Goal: Task Accomplishment & Management: Complete application form

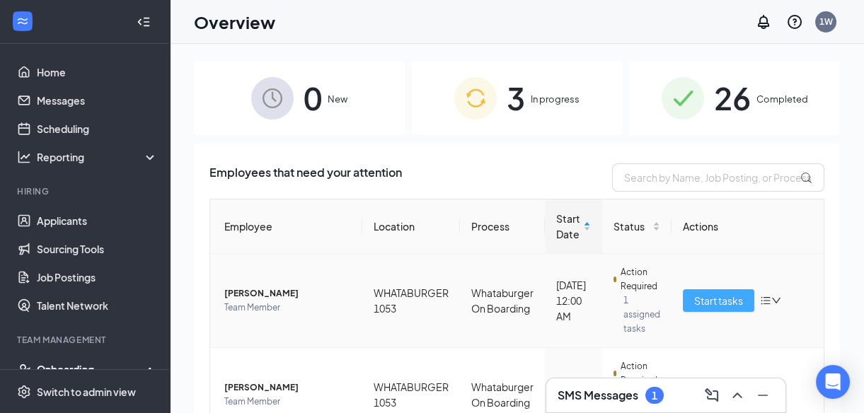
click at [727, 302] on span "Start tasks" at bounding box center [718, 301] width 49 height 16
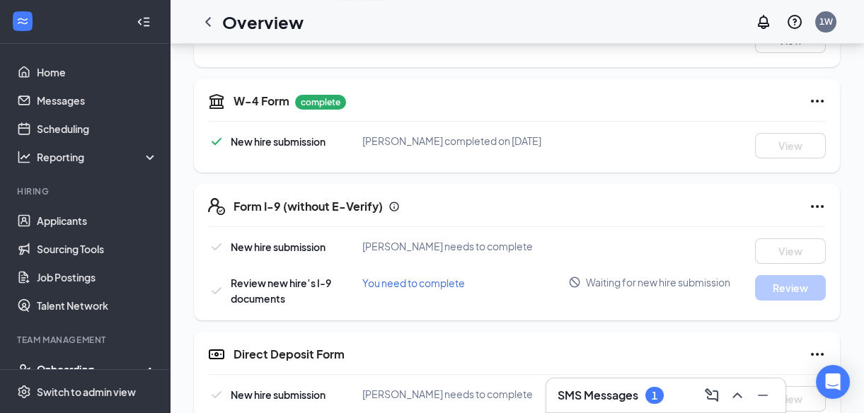
scroll to position [360, 0]
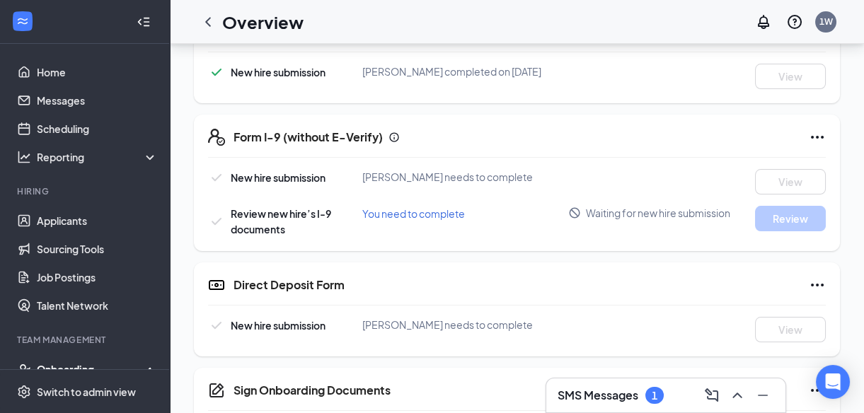
click at [410, 221] on div "You need to complete" at bounding box center [465, 214] width 206 height 16
click at [409, 220] on span "You need to complete" at bounding box center [413, 213] width 103 height 13
drag, startPoint x: 409, startPoint y: 229, endPoint x: 386, endPoint y: 223, distance: 23.5
click at [386, 220] on span "You need to complete" at bounding box center [413, 213] width 103 height 13
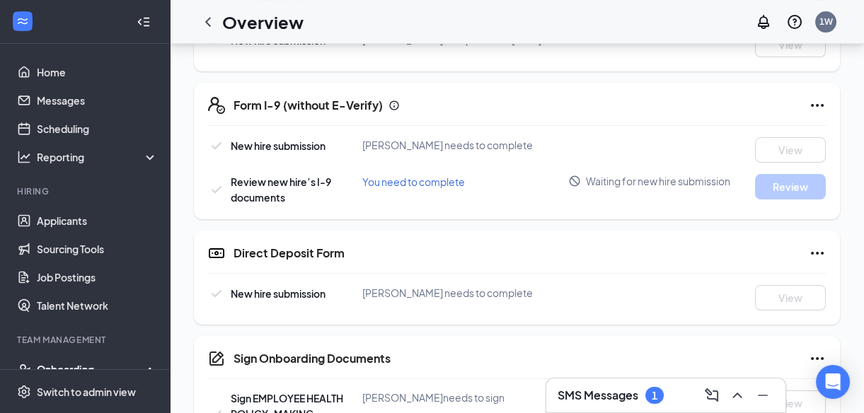
scroll to position [411, 0]
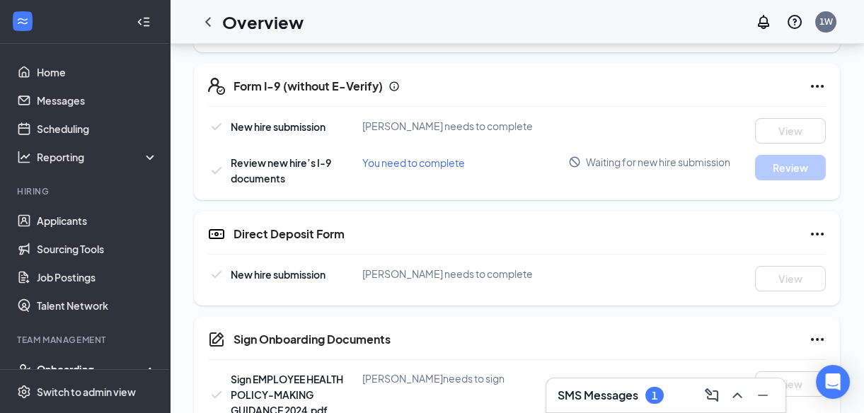
click at [381, 184] on div "Review new hire’s I-9 documents You need to complete Waiting for new hire submi…" at bounding box center [517, 170] width 618 height 31
click at [377, 171] on div "You need to complete" at bounding box center [465, 163] width 206 height 16
click at [375, 169] on span "You need to complete" at bounding box center [413, 162] width 103 height 13
click at [379, 169] on span "You need to complete" at bounding box center [413, 162] width 103 height 13
click at [381, 171] on div "You need to complete" at bounding box center [465, 163] width 206 height 16
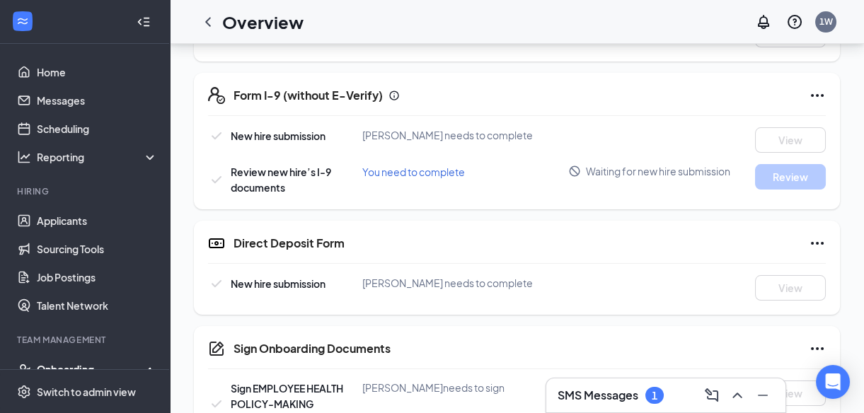
scroll to position [378, 0]
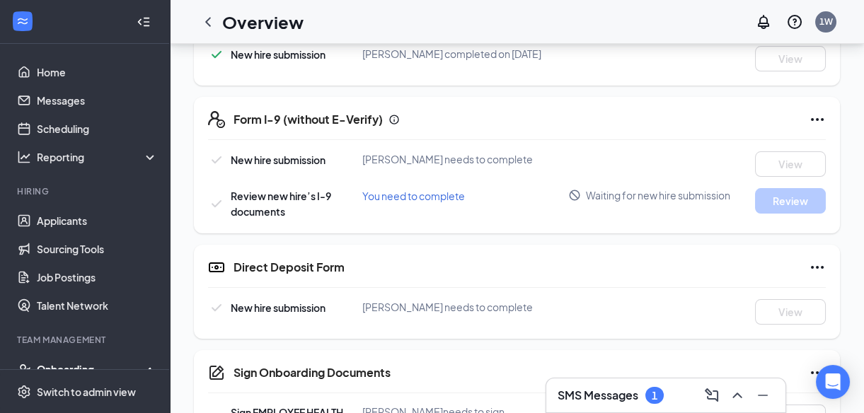
click at [590, 276] on div "Direct Deposit Form" at bounding box center [529, 267] width 592 height 17
click at [391, 214] on div "Review new hire’s I-9 documents You need to complete Waiting for new hire submi…" at bounding box center [517, 203] width 618 height 31
click at [386, 202] on span "You need to complete" at bounding box center [413, 196] width 103 height 13
click at [79, 219] on link "Applicants" at bounding box center [97, 221] width 121 height 28
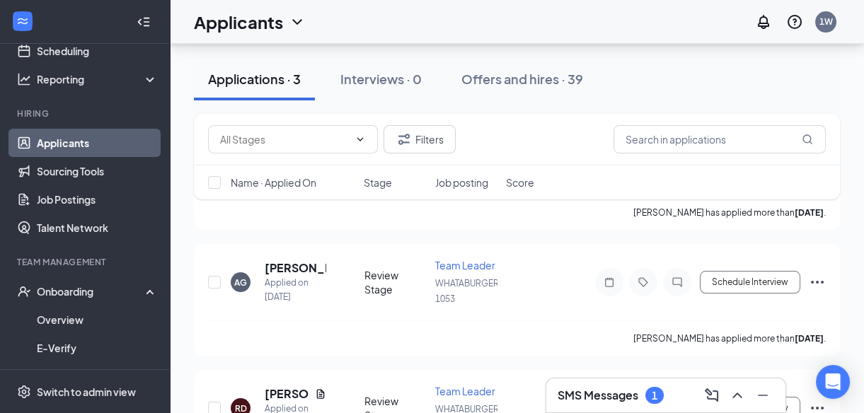
scroll to position [77, 0]
click at [64, 147] on link "Applicants" at bounding box center [97, 143] width 121 height 28
click at [103, 290] on div "Onboarding" at bounding box center [91, 292] width 109 height 14
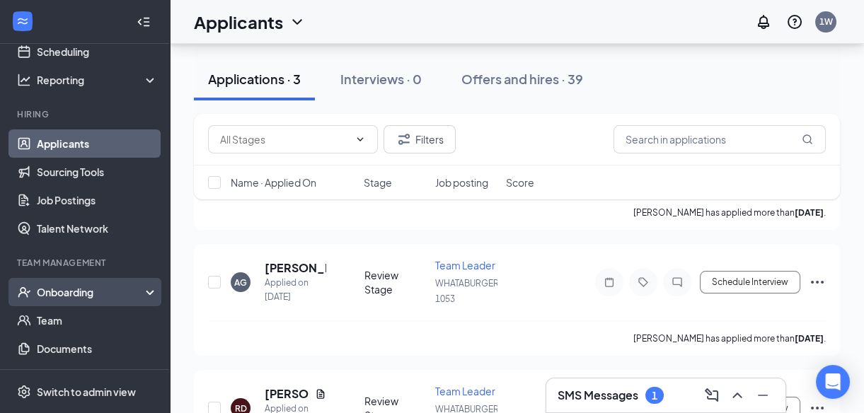
click at [93, 290] on div "Onboarding" at bounding box center [91, 292] width 109 height 14
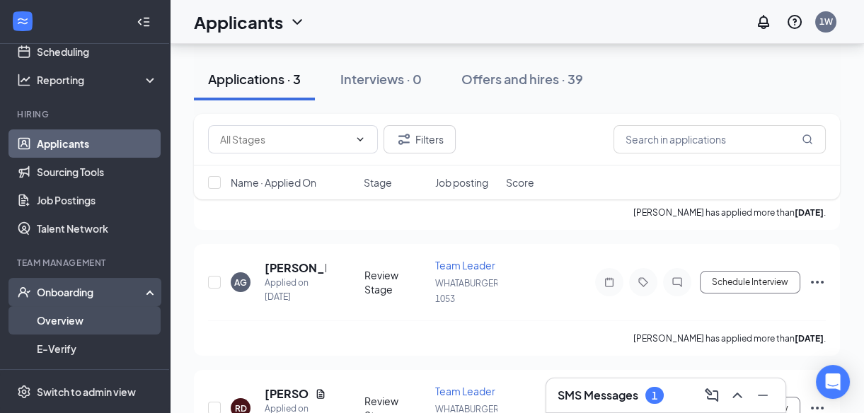
click at [80, 326] on link "Overview" at bounding box center [97, 320] width 121 height 28
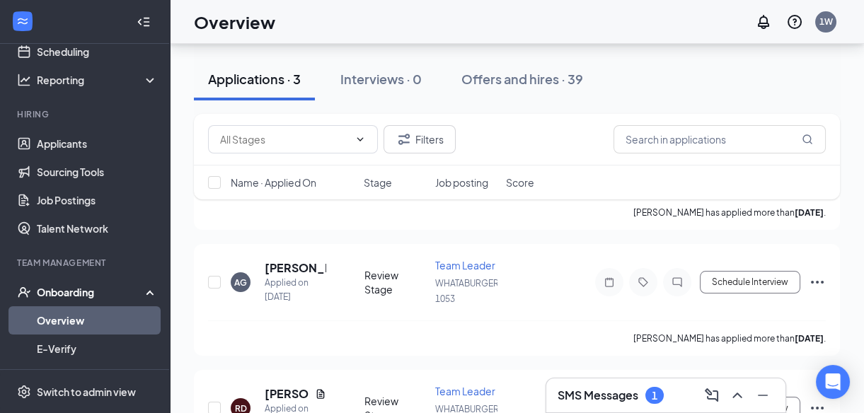
scroll to position [64, 0]
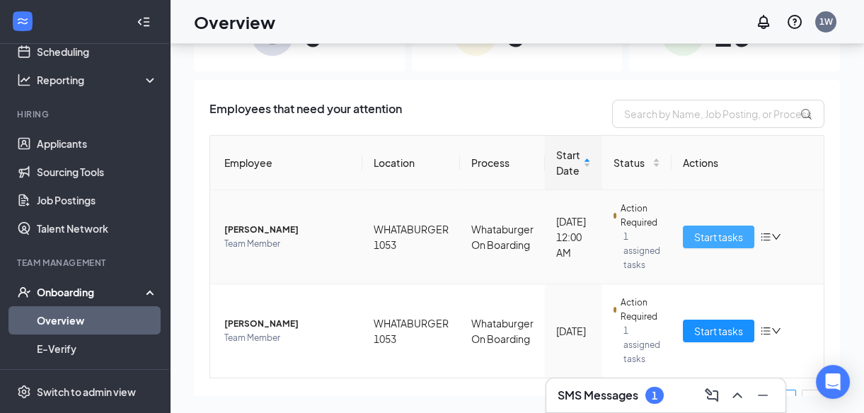
click at [720, 238] on span "Start tasks" at bounding box center [718, 237] width 49 height 16
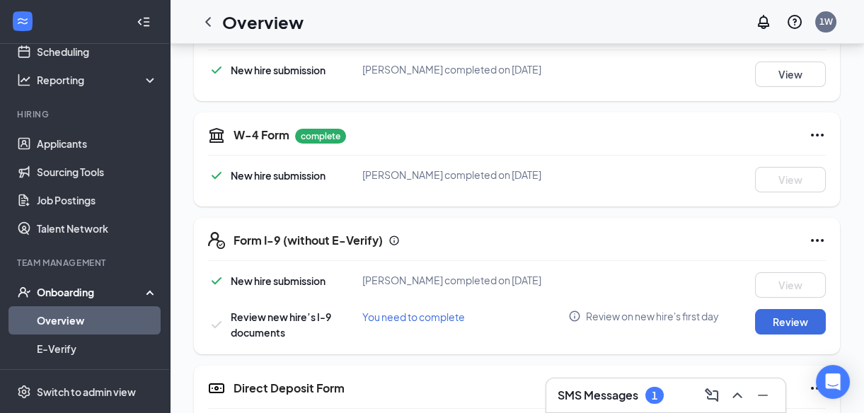
scroll to position [283, 0]
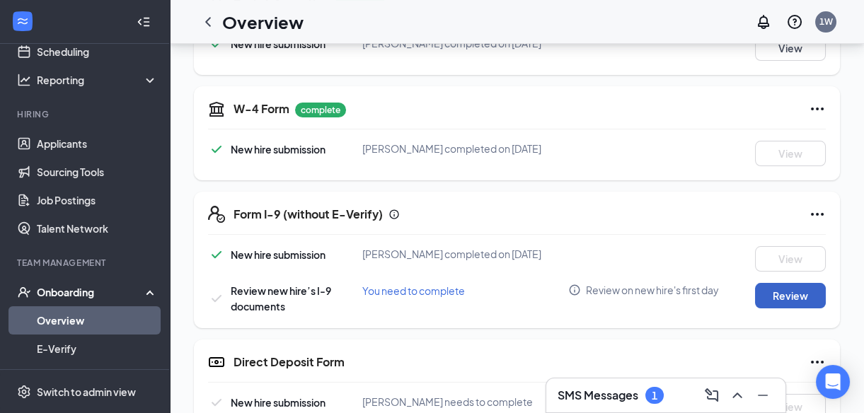
click at [790, 308] on button "Review" at bounding box center [790, 295] width 71 height 25
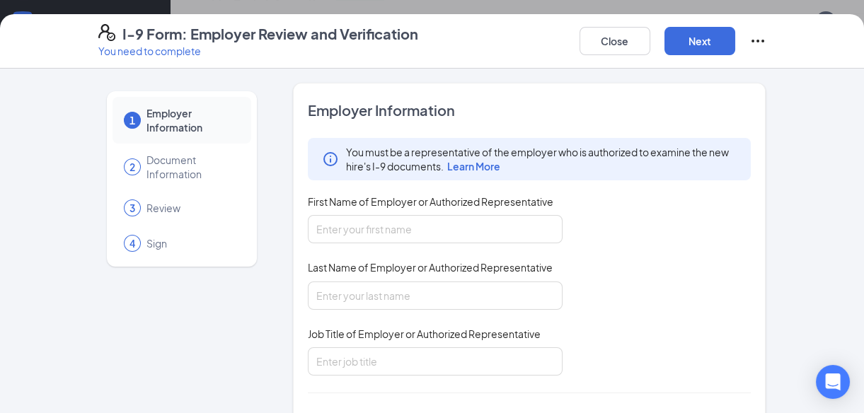
drag, startPoint x: 790, startPoint y: 312, endPoint x: 645, endPoint y: 446, distance: 197.8
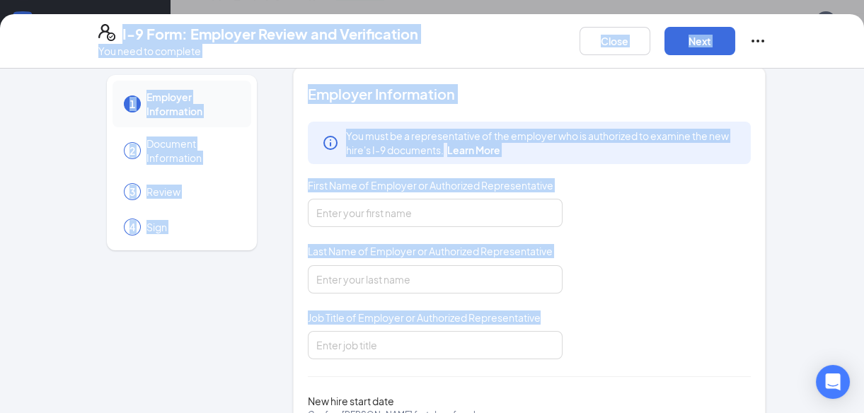
scroll to position [0, 0]
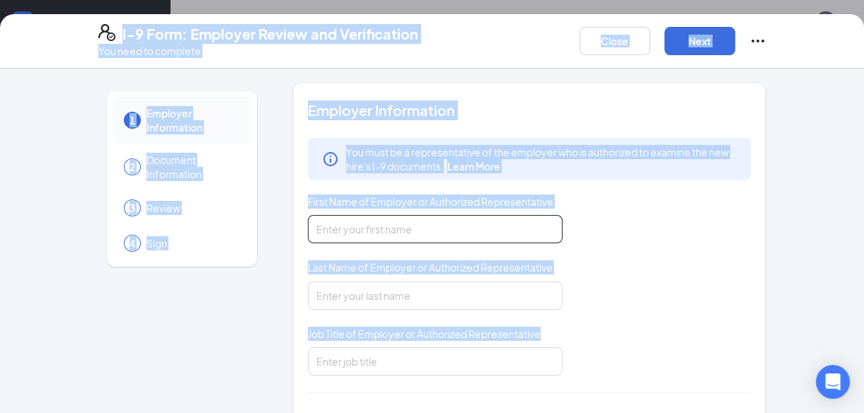
click at [378, 233] on input "First Name of Employer or Authorized Representative" at bounding box center [435, 229] width 255 height 28
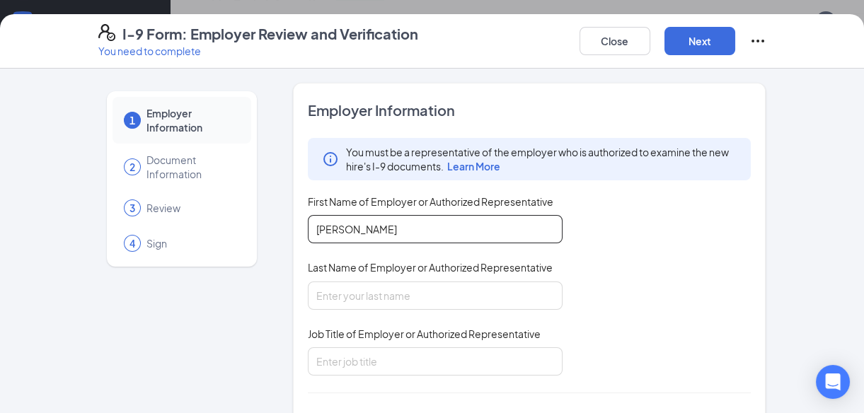
click at [380, 242] on input "[PERSON_NAME]" at bounding box center [435, 229] width 255 height 28
click at [445, 224] on input "[PERSON_NAME]" at bounding box center [435, 229] width 255 height 28
type input "[PERSON_NAME]"
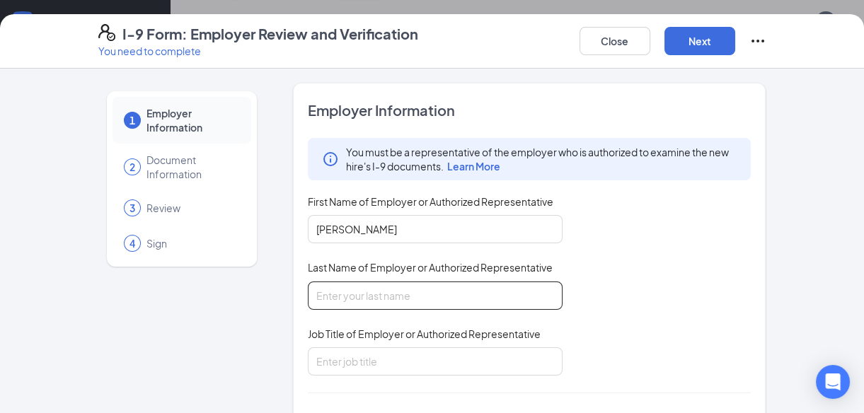
click at [312, 299] on input "Last Name of Employer or Authorized Representative" at bounding box center [435, 296] width 255 height 28
type input "[PERSON_NAME]"
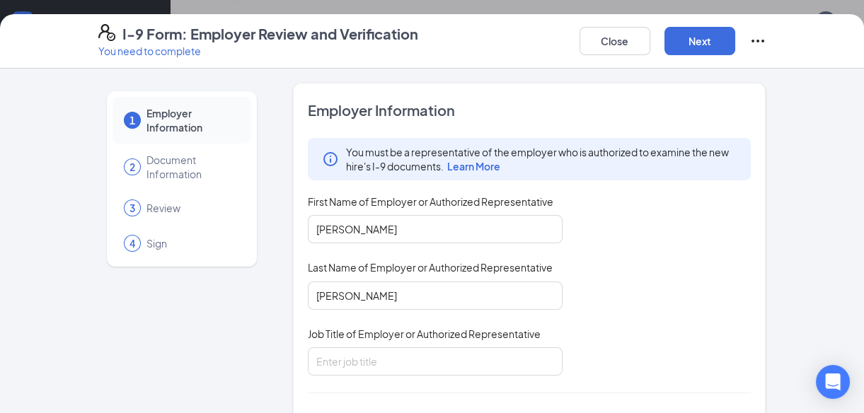
click at [624, 303] on div "You must be a representative of the employer who is authorized to examine the n…" at bounding box center [530, 257] width 444 height 238
click at [362, 363] on input "Job Title of Employer or Authorized Representative" at bounding box center [435, 361] width 255 height 28
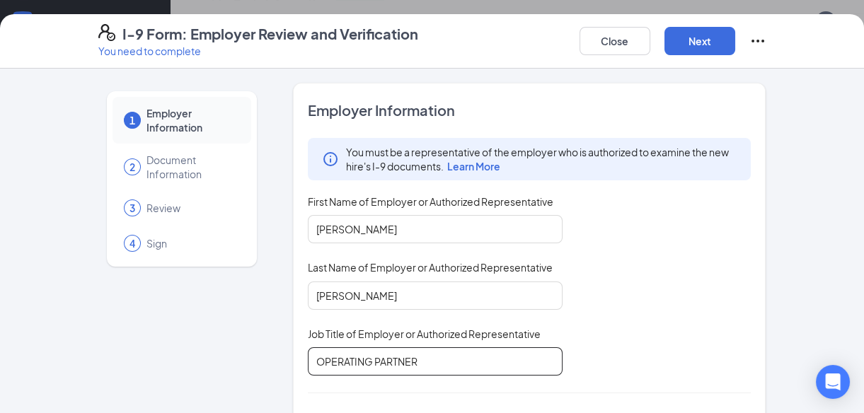
type input "OPERATING PARTNER"
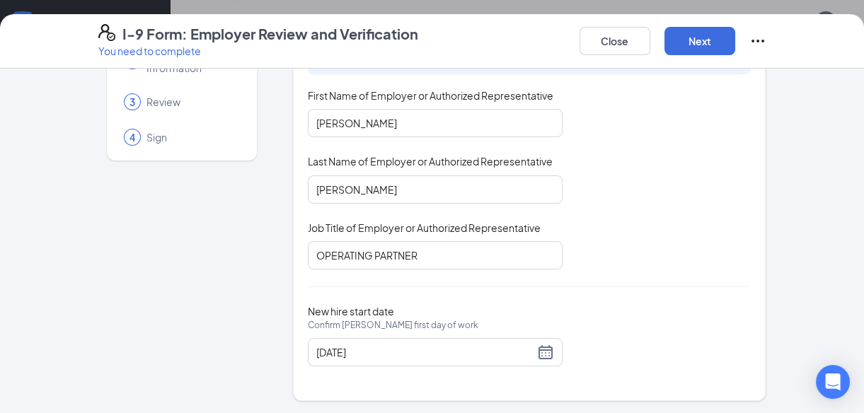
scroll to position [106, 0]
click at [688, 35] on button "Next" at bounding box center [699, 41] width 71 height 28
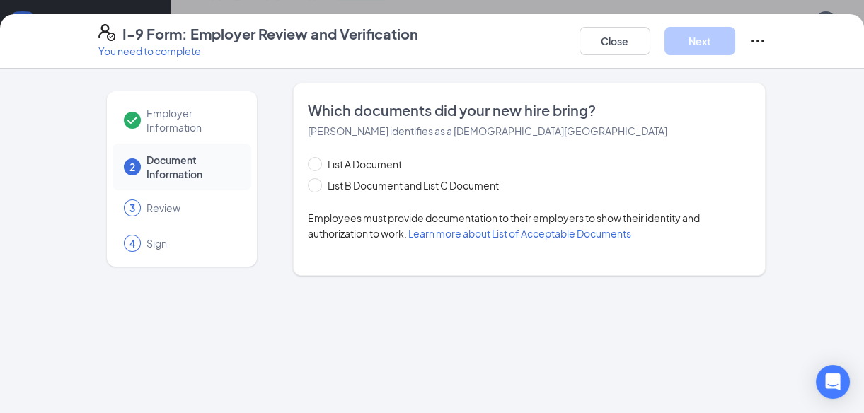
scroll to position [0, 0]
click at [311, 183] on input "List B Document and List C Document" at bounding box center [313, 183] width 10 height 10
radio input "true"
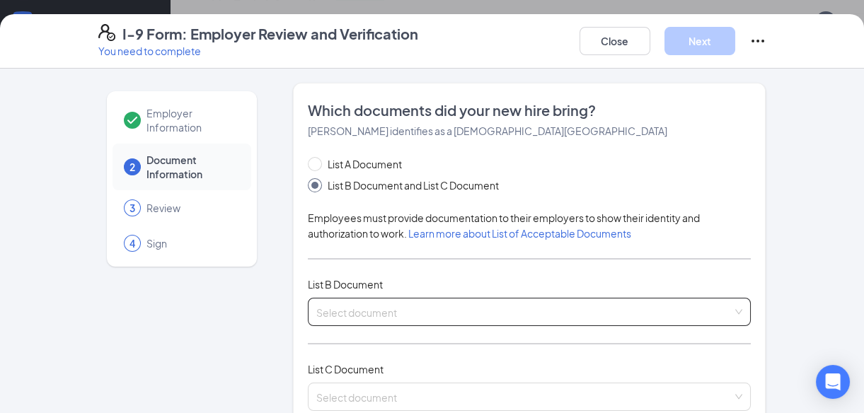
click at [381, 304] on input "search" at bounding box center [524, 309] width 417 height 21
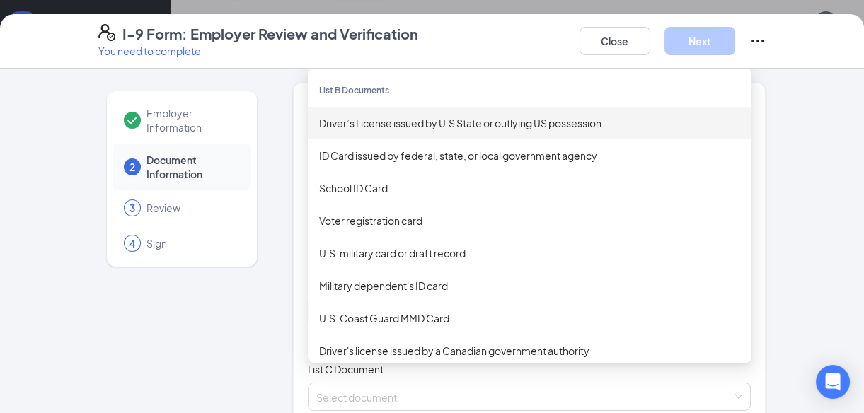
click at [404, 122] on div "Driver’s License issued by U.S State or outlying US possession" at bounding box center [529, 123] width 421 height 16
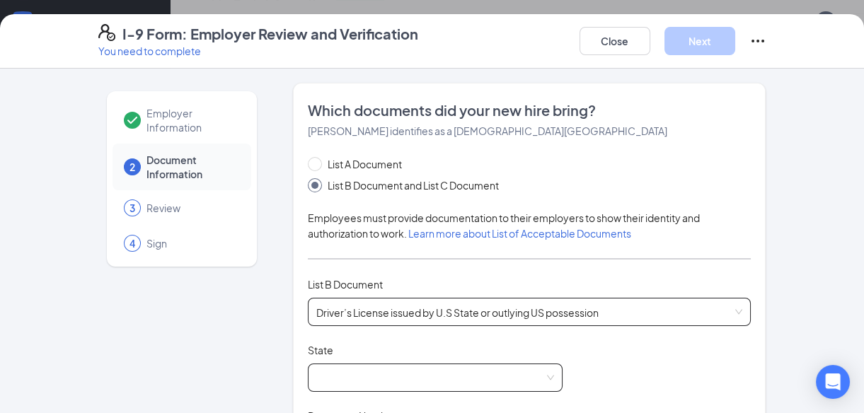
click at [451, 376] on span at bounding box center [435, 377] width 238 height 27
drag, startPoint x: 553, startPoint y: 360, endPoint x: 552, endPoint y: 316, distance: 43.9
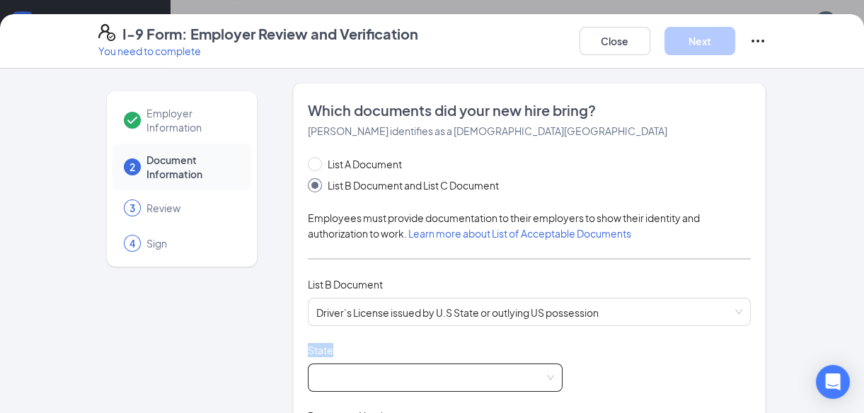
click at [381, 381] on span at bounding box center [435, 377] width 238 height 27
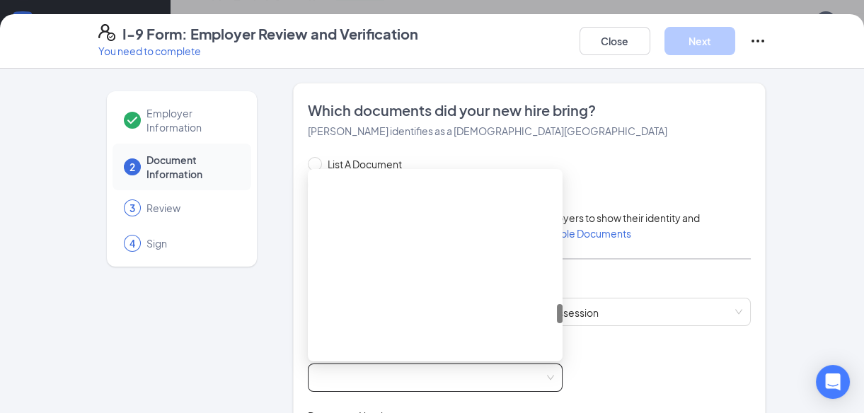
drag, startPoint x: 553, startPoint y: 189, endPoint x: 553, endPoint y: 342, distance: 152.8
click at [557, 342] on div at bounding box center [560, 265] width 6 height 181
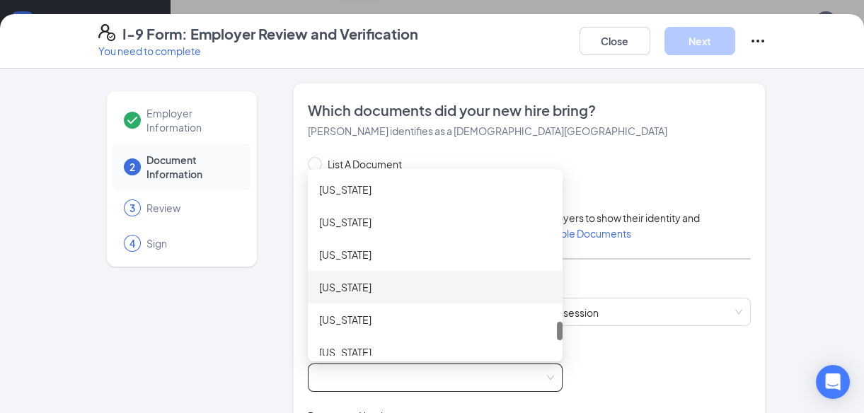
click at [331, 287] on div "[US_STATE]" at bounding box center [435, 287] width 232 height 16
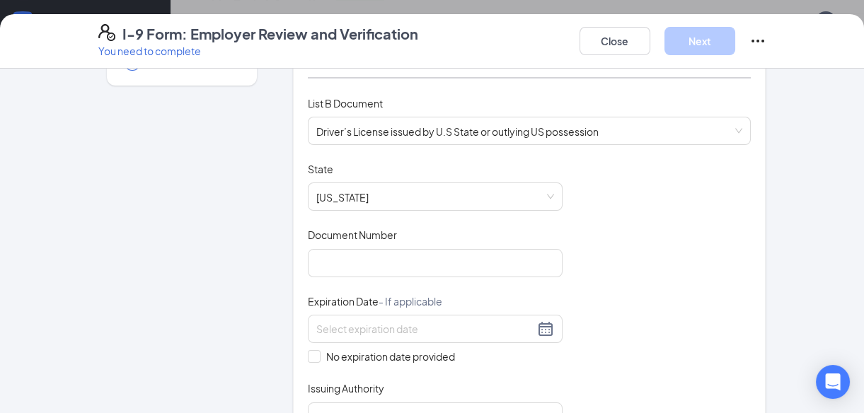
scroll to position [205, 0]
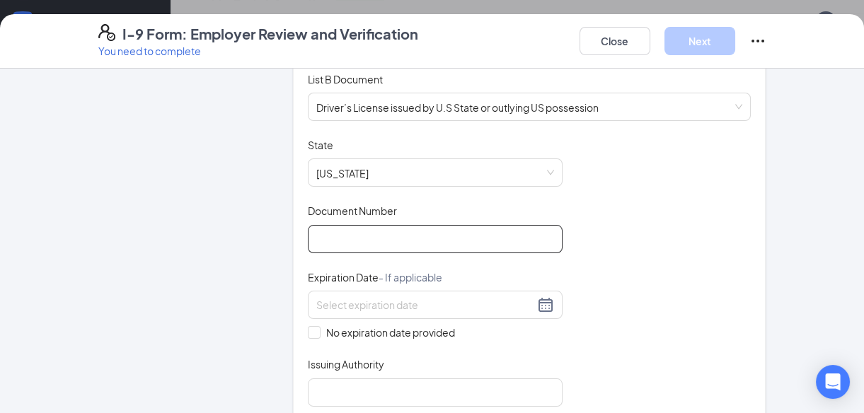
click at [377, 241] on input "Document Number" at bounding box center [435, 239] width 255 height 28
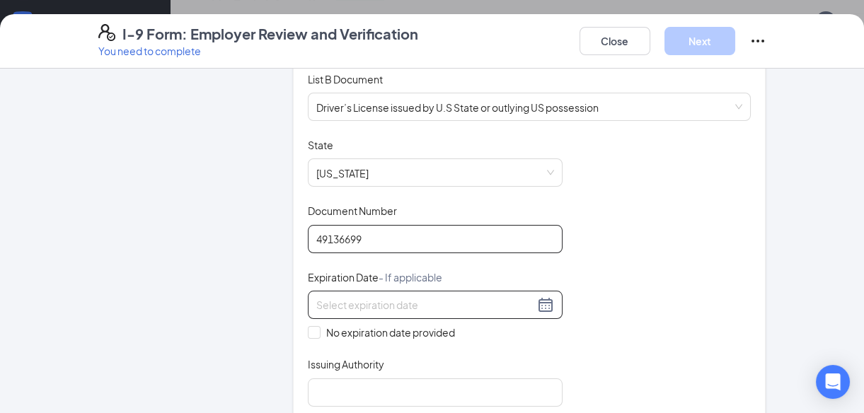
type input "49136699"
click at [538, 304] on div at bounding box center [435, 304] width 238 height 17
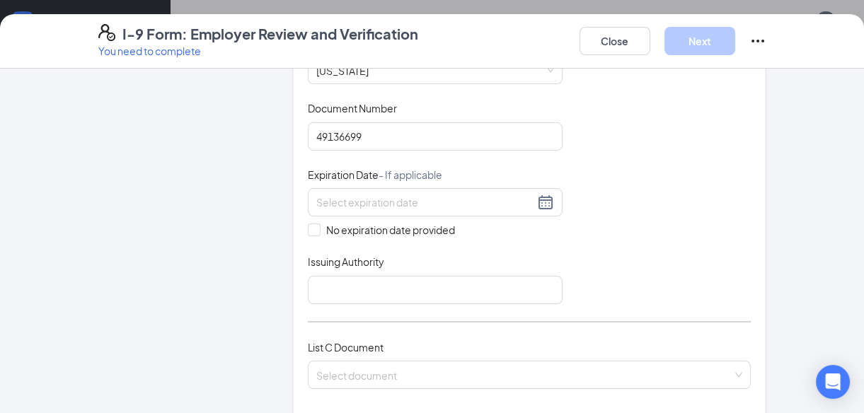
scroll to position [308, 0]
click at [538, 199] on div at bounding box center [435, 201] width 238 height 17
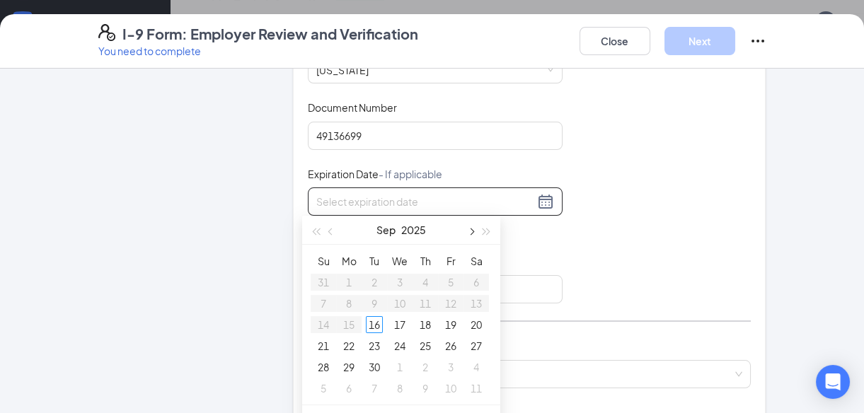
click at [473, 229] on button "button" at bounding box center [471, 230] width 16 height 28
click at [473, 229] on span "button" at bounding box center [470, 232] width 7 height 7
click at [484, 231] on span "button" at bounding box center [486, 232] width 7 height 7
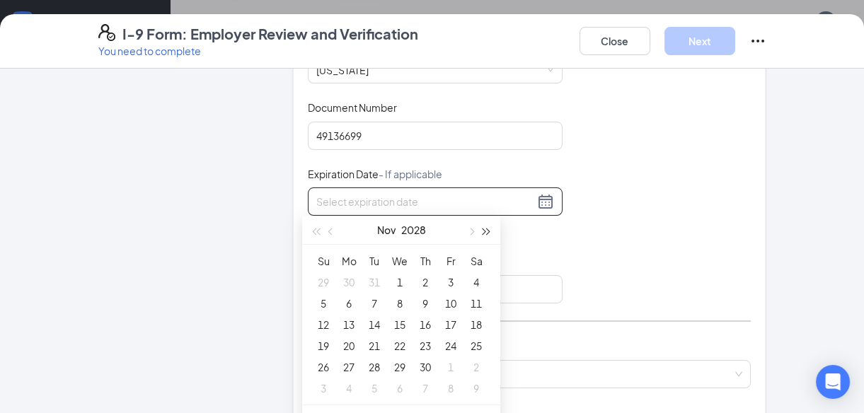
click at [484, 231] on span "button" at bounding box center [486, 232] width 7 height 7
click at [311, 233] on button "button" at bounding box center [316, 230] width 16 height 28
click at [472, 229] on span "button" at bounding box center [470, 232] width 7 height 7
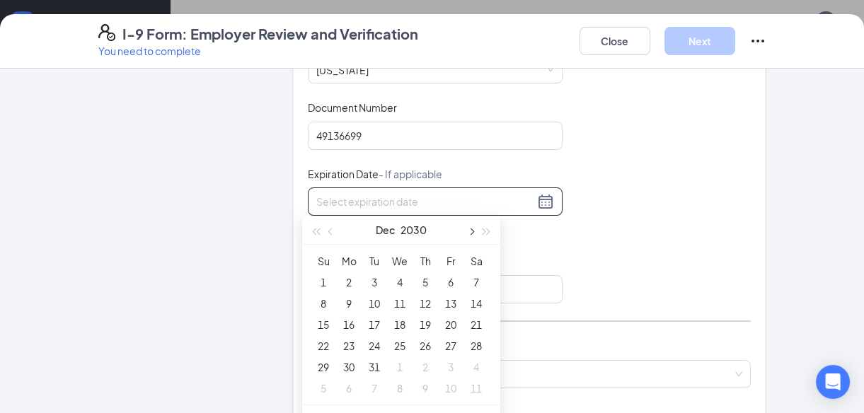
click at [472, 229] on span "button" at bounding box center [470, 232] width 7 height 7
type input "[DATE]"
click at [328, 364] on div "23" at bounding box center [323, 367] width 17 height 17
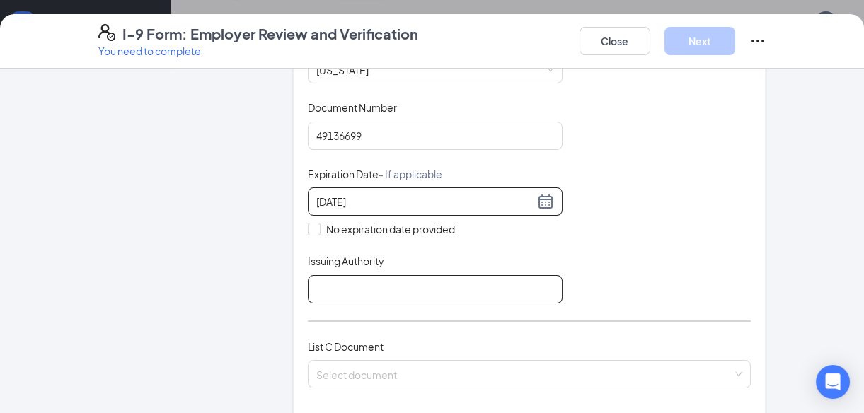
click at [379, 283] on input "Issuing Authority" at bounding box center [435, 289] width 255 height 28
type input "[US_STATE] DPS"
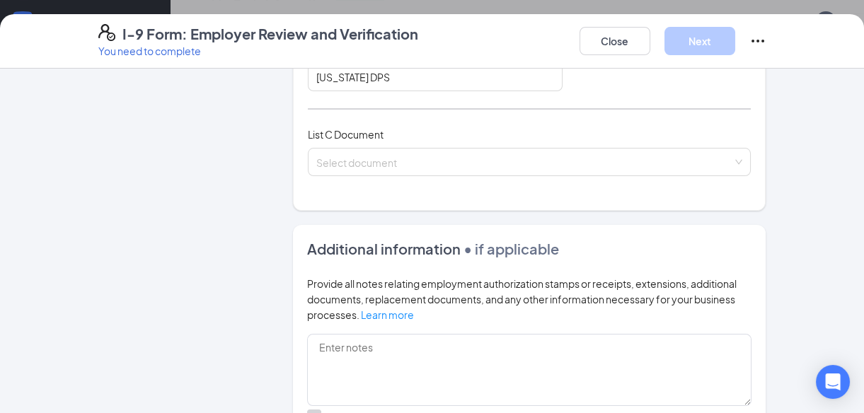
scroll to position [540, 0]
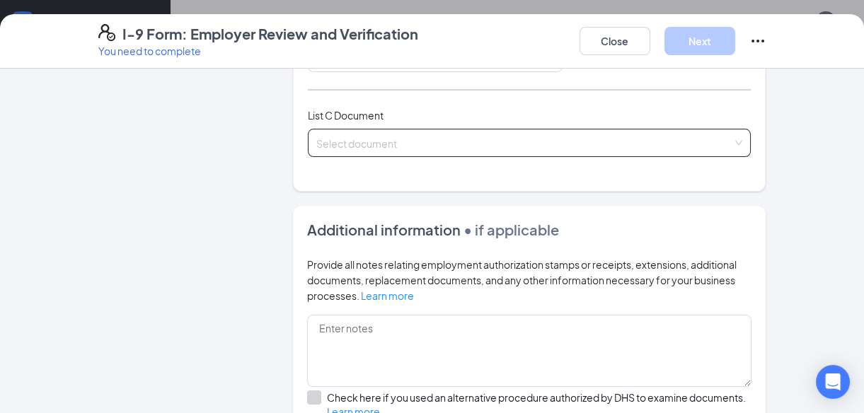
click at [435, 138] on input "search" at bounding box center [524, 139] width 417 height 21
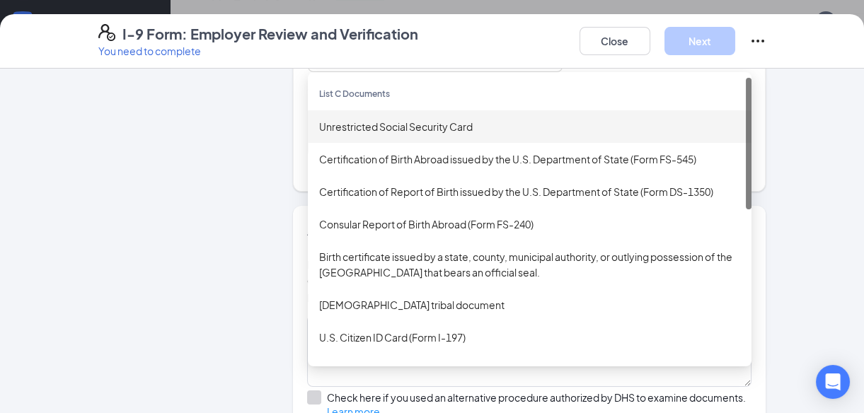
click at [444, 125] on div "Unrestricted Social Security Card" at bounding box center [529, 127] width 421 height 16
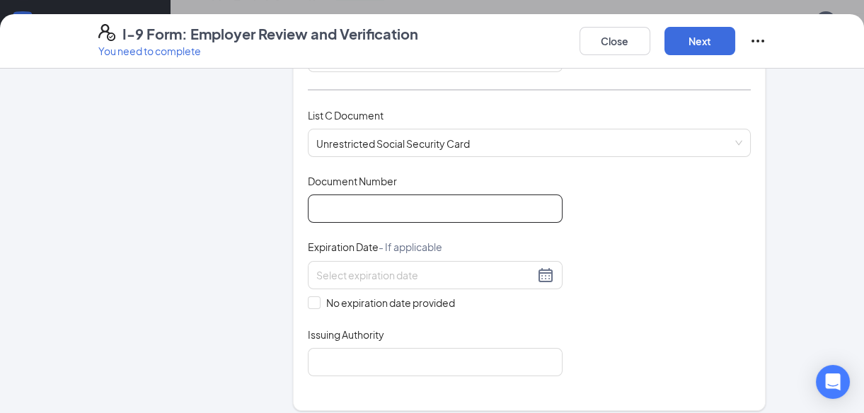
click at [374, 205] on input "Document Number" at bounding box center [435, 209] width 255 height 28
type input "632965608"
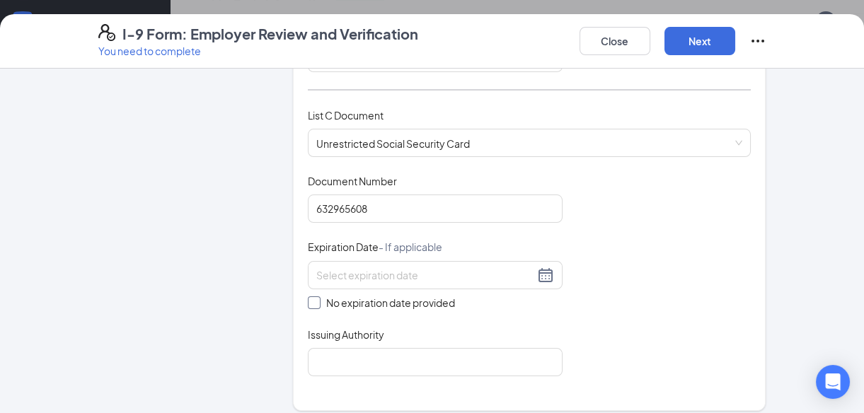
click at [320, 296] on span "No expiration date provided" at bounding box center [390, 303] width 140 height 16
click at [317, 296] on input "No expiration date provided" at bounding box center [313, 301] width 10 height 10
checkbox input "true"
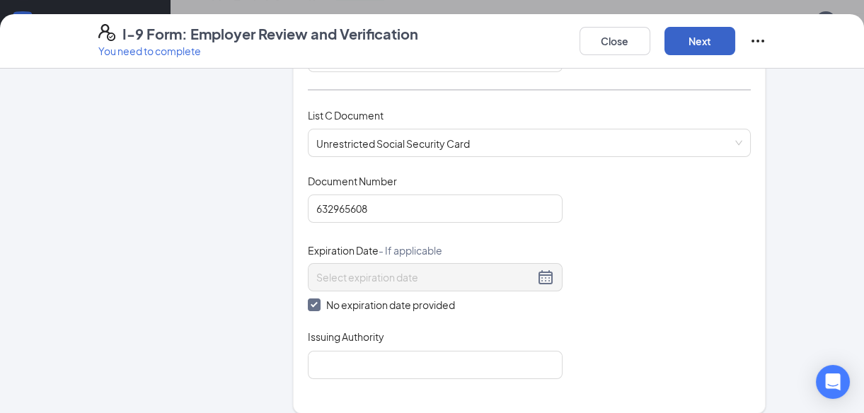
click at [699, 42] on button "Next" at bounding box center [699, 41] width 71 height 28
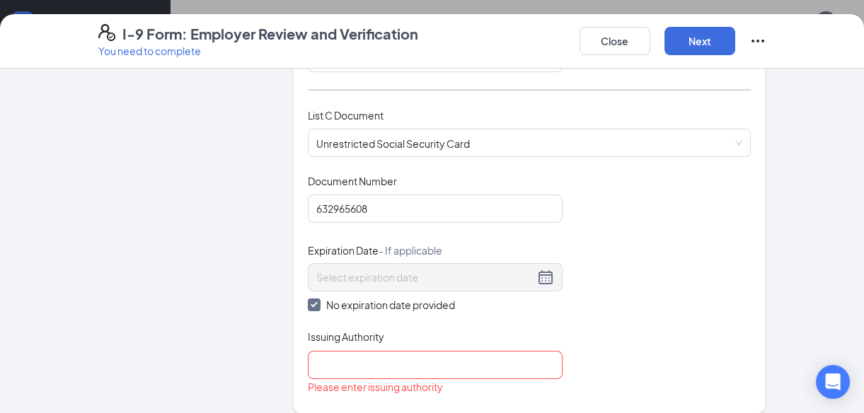
click at [379, 379] on div "Please enter issuing authority" at bounding box center [435, 387] width 255 height 16
click at [376, 370] on input "Issuing Authority" at bounding box center [435, 365] width 255 height 28
type input "SOCIAL SEC ADM"
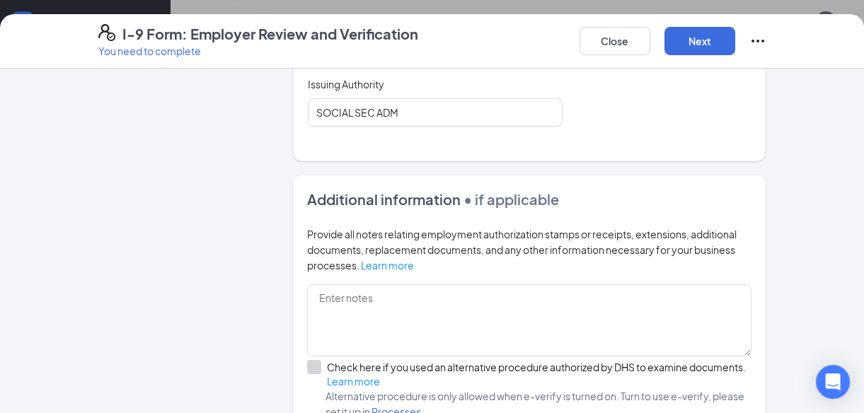
scroll to position [797, 0]
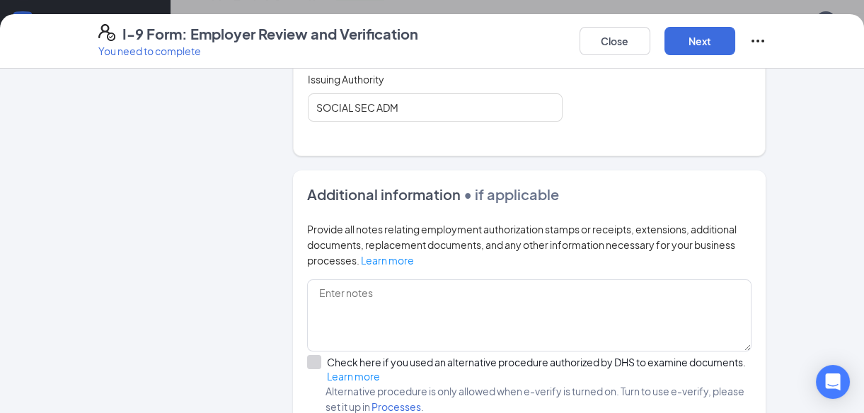
click at [311, 360] on div at bounding box center [314, 362] width 14 height 14
click at [706, 34] on button "Next" at bounding box center [699, 41] width 71 height 28
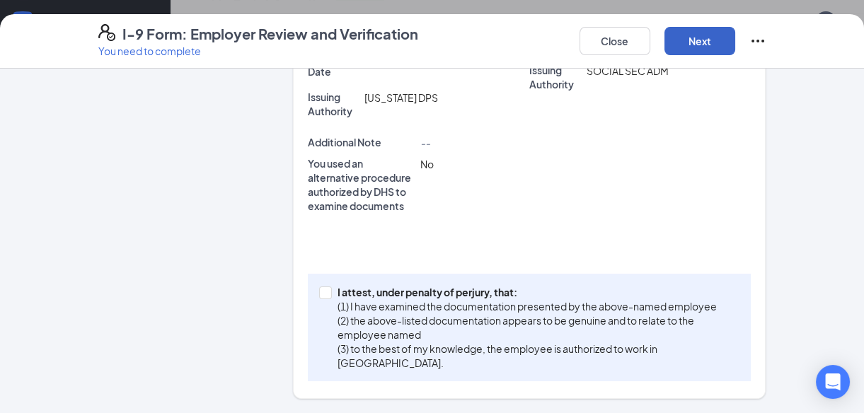
scroll to position [457, 0]
click at [324, 290] on span at bounding box center [325, 293] width 13 height 13
click at [324, 290] on input "I attest, under penalty of [PERSON_NAME], that: (1) I have examined the documen…" at bounding box center [324, 292] width 10 height 10
checkbox input "true"
click at [686, 43] on button "Next" at bounding box center [699, 41] width 71 height 28
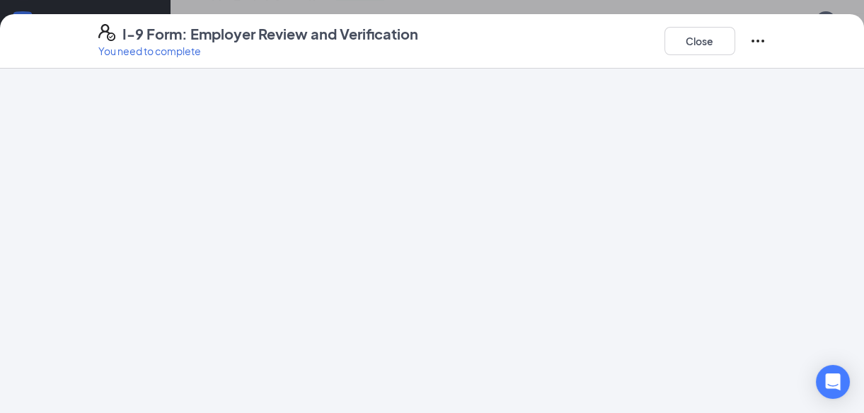
scroll to position [0, 0]
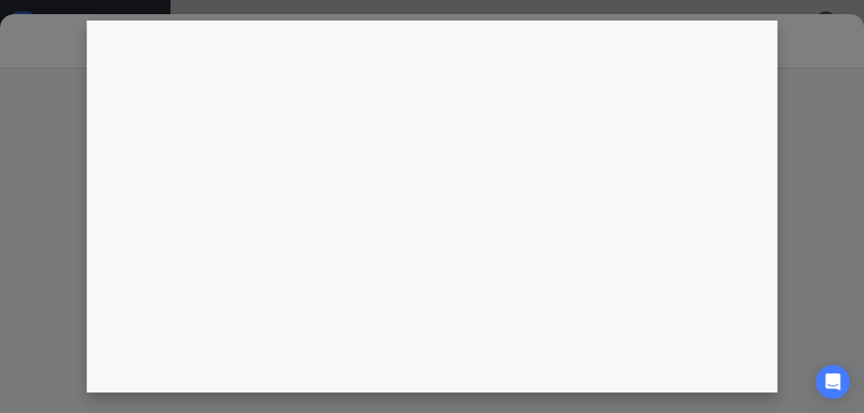
click at [860, 405] on div at bounding box center [432, 206] width 864 height 413
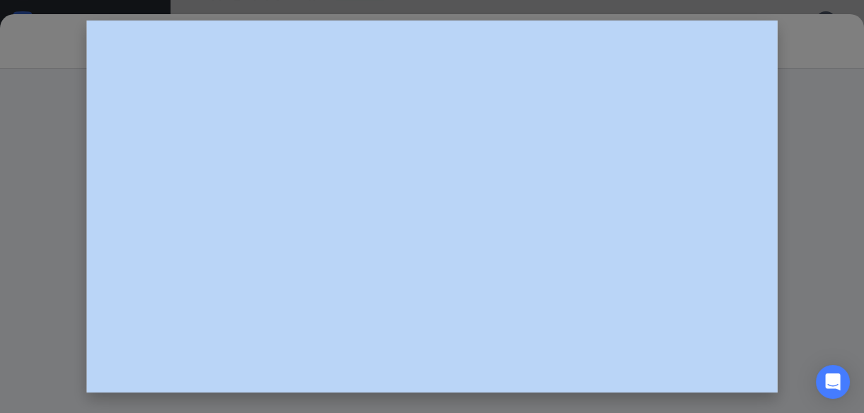
click at [860, 405] on div at bounding box center [432, 206] width 864 height 413
click at [858, 405] on div at bounding box center [432, 206] width 864 height 413
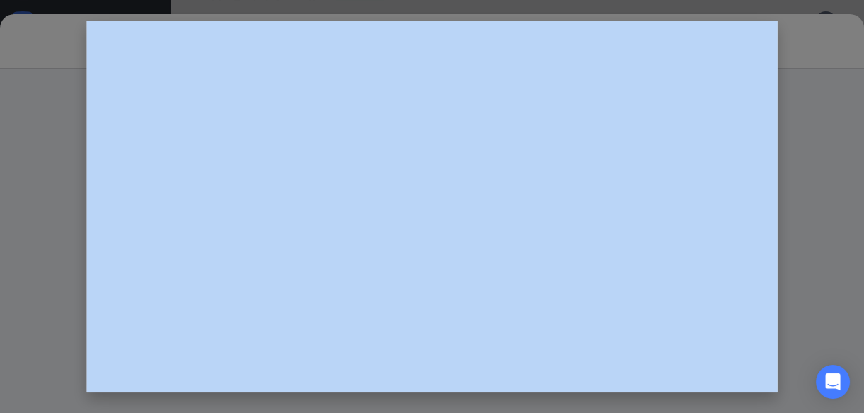
click at [858, 405] on div at bounding box center [432, 206] width 864 height 413
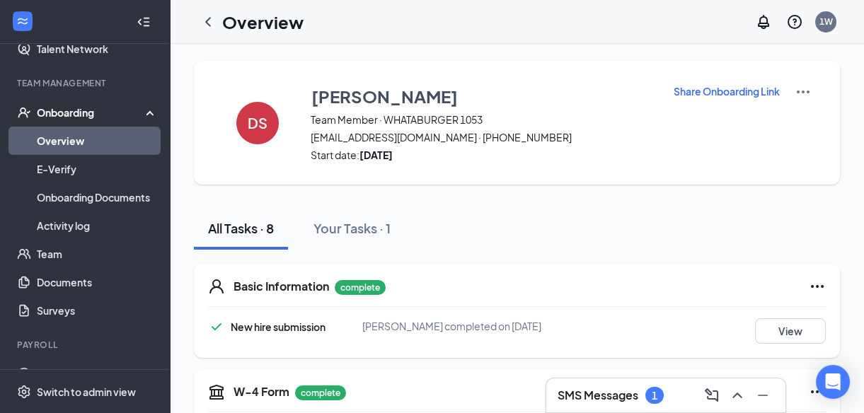
scroll to position [282, 0]
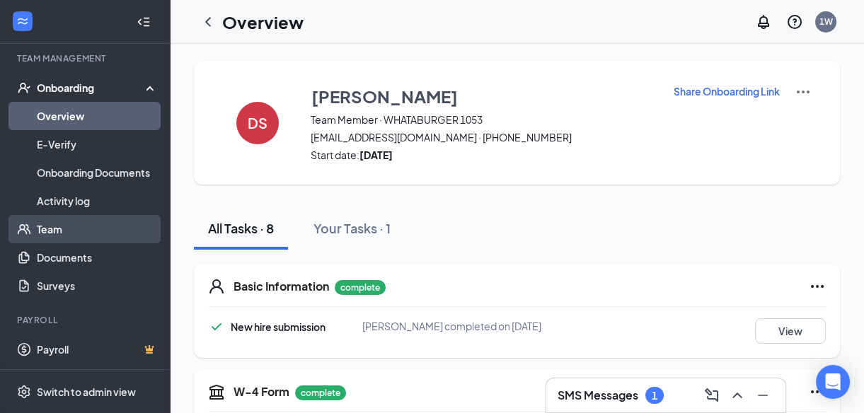
click at [60, 233] on link "Team" at bounding box center [97, 229] width 121 height 28
